Goal: Task Accomplishment & Management: Manage account settings

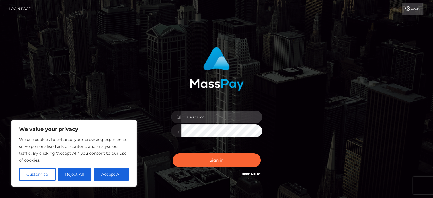
click at [204, 119] on input "text" at bounding box center [221, 116] width 81 height 13
type input "kraxakara@gmail.com"
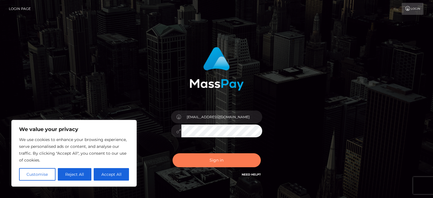
click at [226, 163] on button "Sign in" at bounding box center [216, 160] width 88 height 14
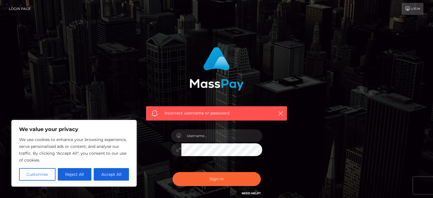
click at [407, 10] on icon at bounding box center [407, 8] width 6 height 5
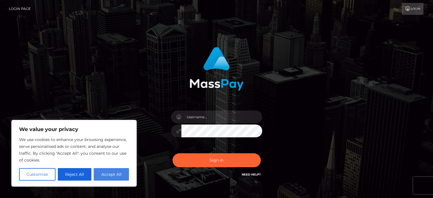
click at [115, 173] on button "Accept All" at bounding box center [111, 174] width 35 height 13
checkbox input "true"
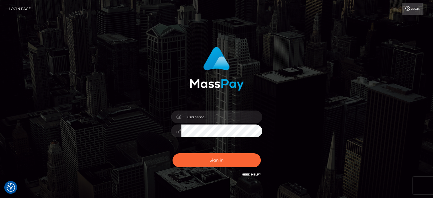
click at [413, 7] on link "Login" at bounding box center [412, 9] width 22 height 12
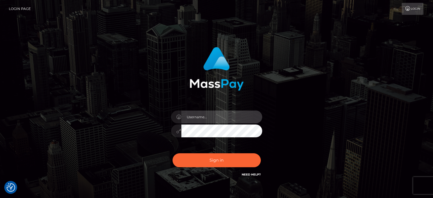
click at [234, 119] on input "text" at bounding box center [221, 116] width 81 height 13
type input "[EMAIL_ADDRESS][DOMAIN_NAME]"
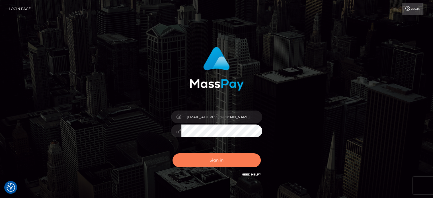
click at [226, 162] on button "Sign in" at bounding box center [216, 160] width 88 height 14
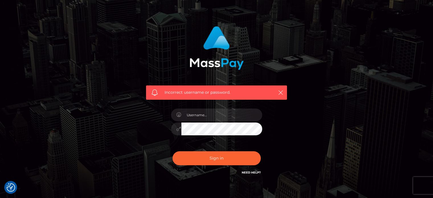
scroll to position [20, 0]
